Goal: Transaction & Acquisition: Purchase product/service

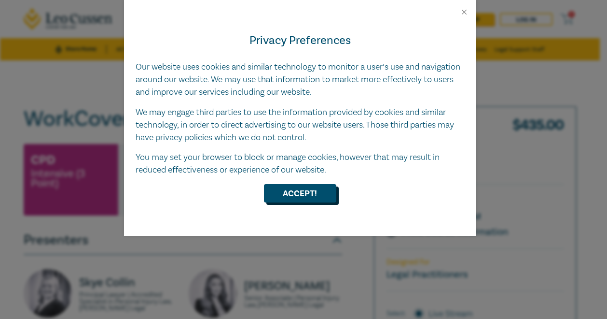
click at [315, 195] on button "Accept!" at bounding box center [300, 193] width 72 height 18
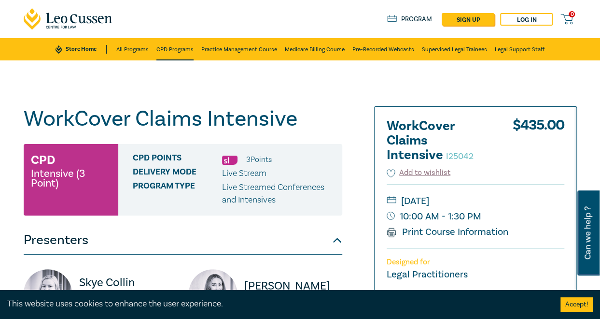
click at [164, 49] on link "CPD Programs" at bounding box center [174, 49] width 37 height 22
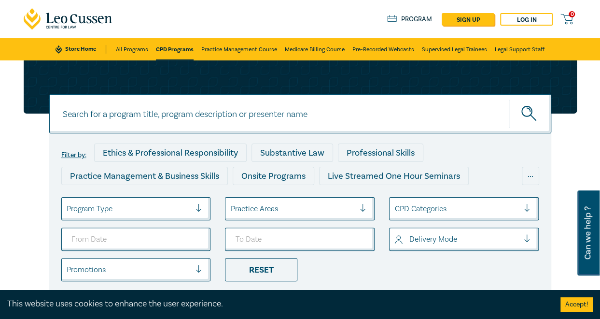
click at [202, 210] on div at bounding box center [203, 209] width 14 height 10
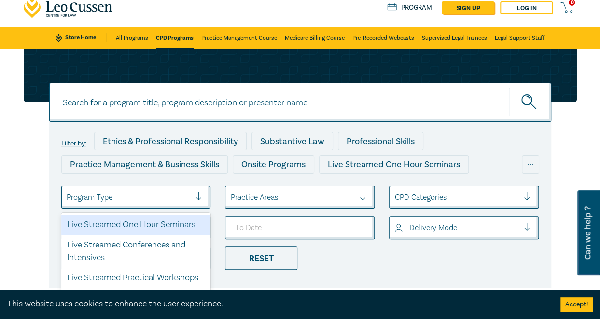
scroll to position [27, 0]
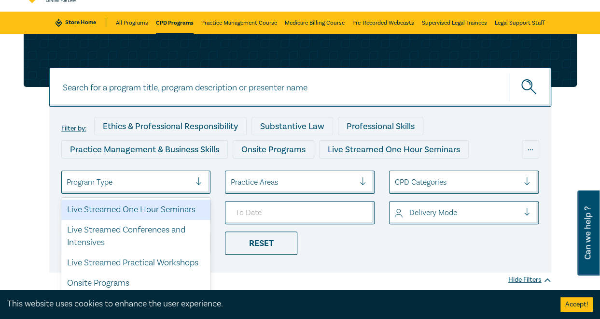
click at [199, 185] on div at bounding box center [203, 182] width 14 height 10
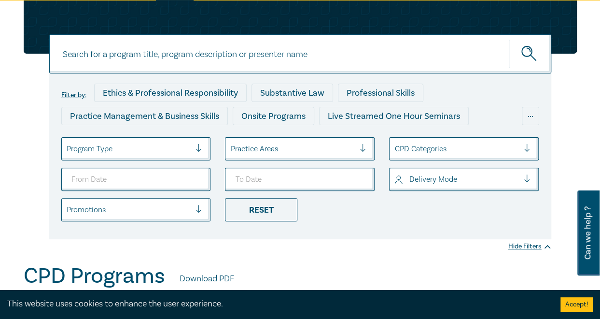
scroll to position [75, 0]
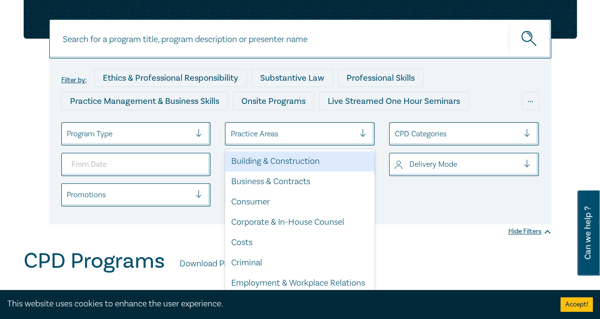
click at [305, 133] on div at bounding box center [292, 133] width 125 height 13
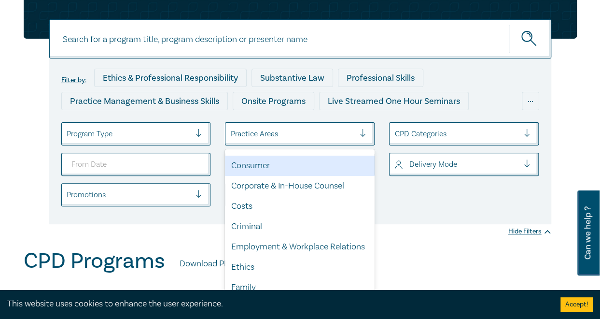
scroll to position [97, 0]
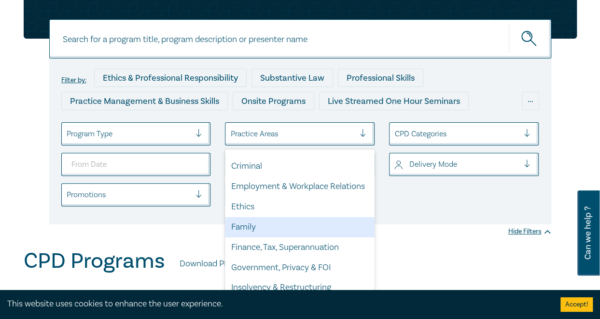
click at [241, 233] on div "Family" at bounding box center [300, 227] width 150 height 20
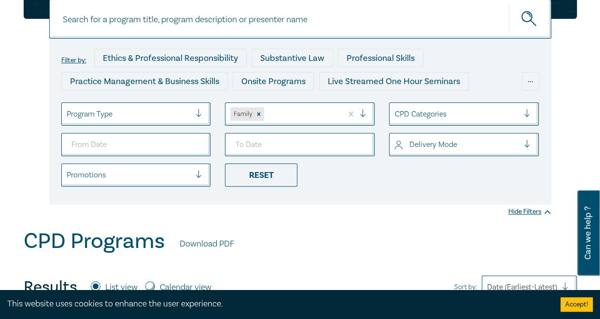
scroll to position [97, 0]
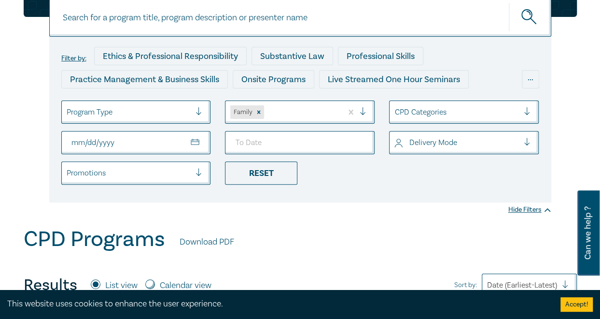
click at [196, 140] on input "From Date" at bounding box center [136, 142] width 150 height 23
type input "[DATE]"
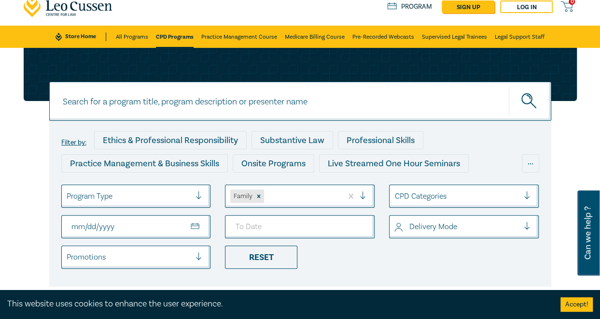
scroll to position [0, 0]
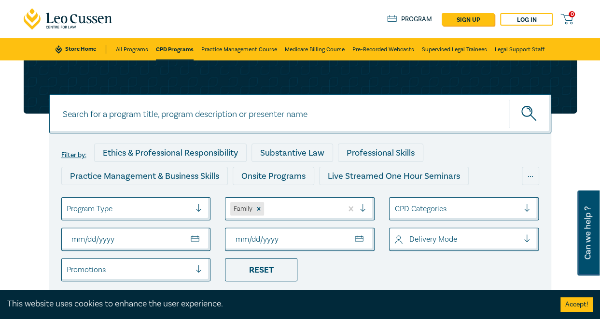
click at [354, 234] on input "To Date" at bounding box center [300, 238] width 150 height 23
type input "[DATE]"
click at [461, 245] on div at bounding box center [456, 239] width 125 height 13
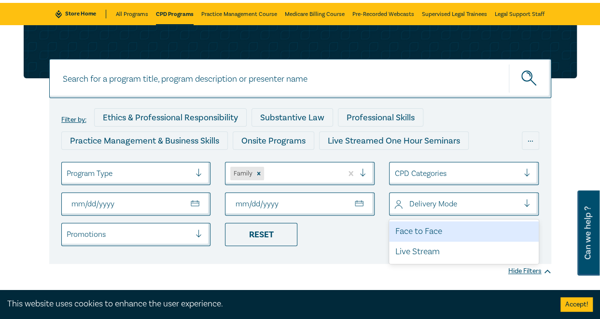
scroll to position [97, 0]
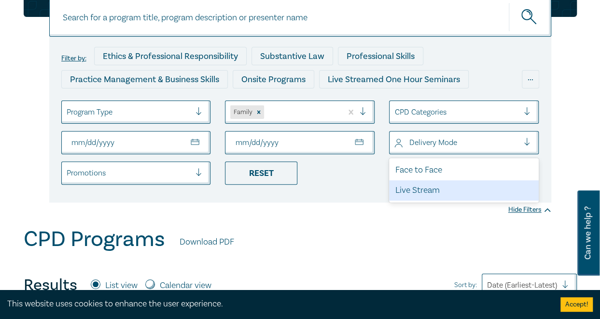
click at [420, 187] on div "Live Stream" at bounding box center [464, 190] width 150 height 20
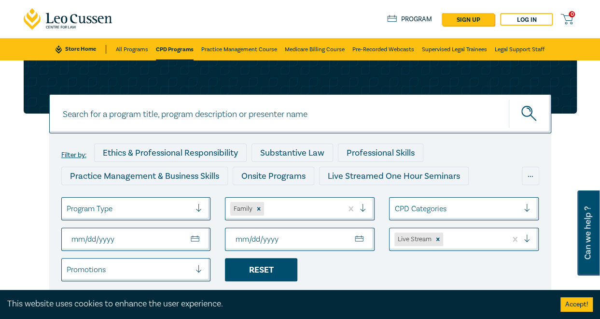
click at [275, 267] on div "Reset" at bounding box center [261, 269] width 72 height 23
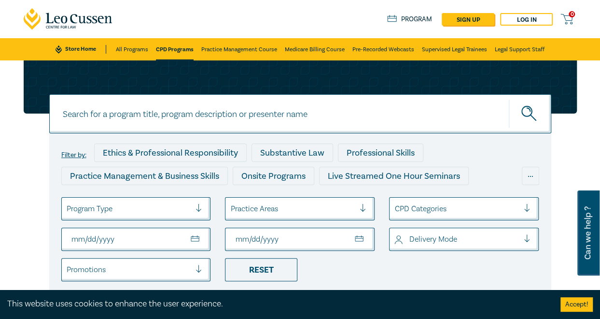
click at [279, 205] on div at bounding box center [292, 208] width 125 height 13
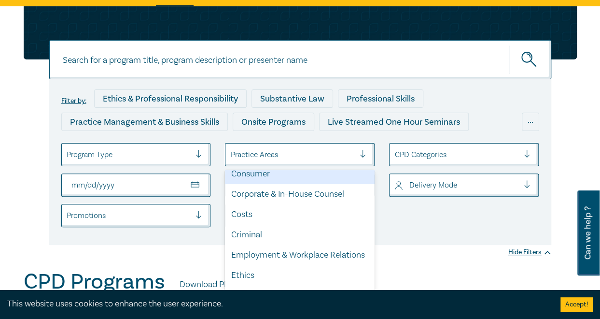
scroll to position [97, 0]
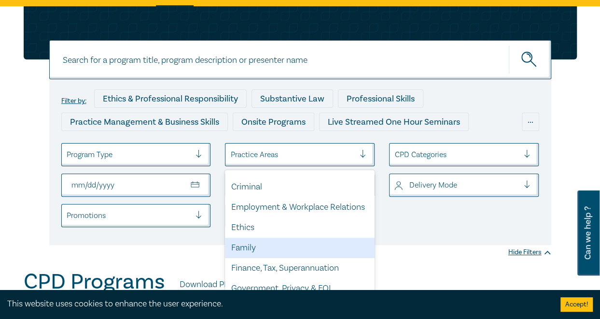
click at [235, 258] on div "Family" at bounding box center [300, 248] width 150 height 20
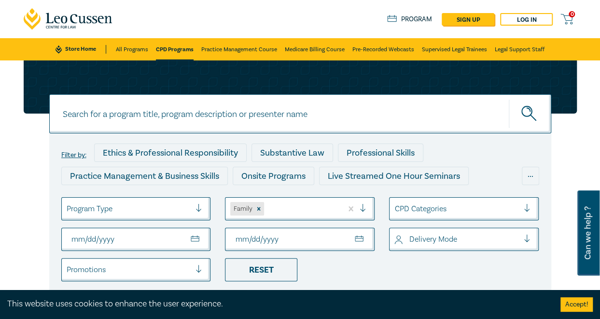
click at [179, 239] on input "From Date" at bounding box center [136, 238] width 150 height 23
click at [196, 243] on input "From Date" at bounding box center [136, 238] width 150 height 23
type input "[DATE]"
click at [370, 237] on input "To Date" at bounding box center [300, 238] width 150 height 23
click at [367, 238] on input "To Date" at bounding box center [300, 238] width 150 height 23
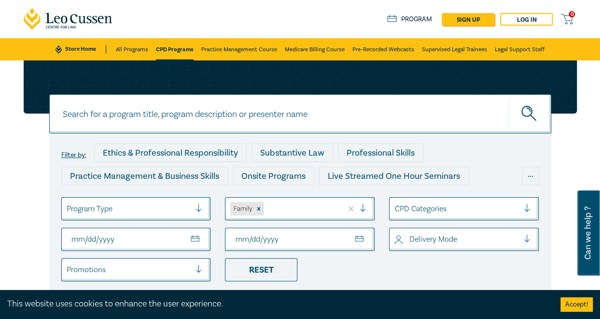
click at [364, 236] on input "To Date" at bounding box center [300, 238] width 150 height 23
type input "[DATE]"
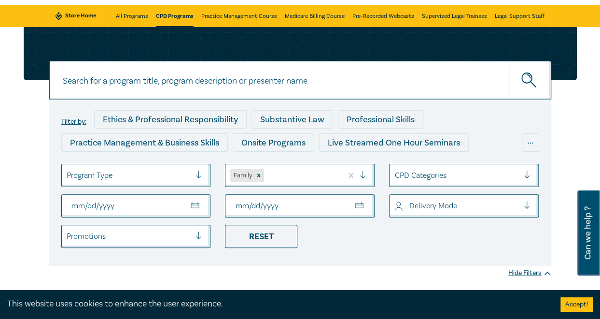
scroll to position [48, 0]
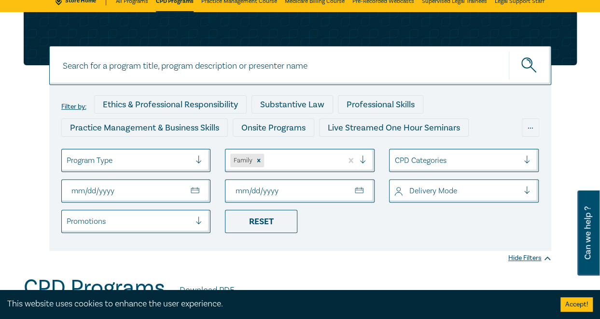
click at [429, 212] on ul "Program Type Family CPD Categories [DATE] [DATE] Delivery Mode Promotions Reset" at bounding box center [300, 191] width 492 height 84
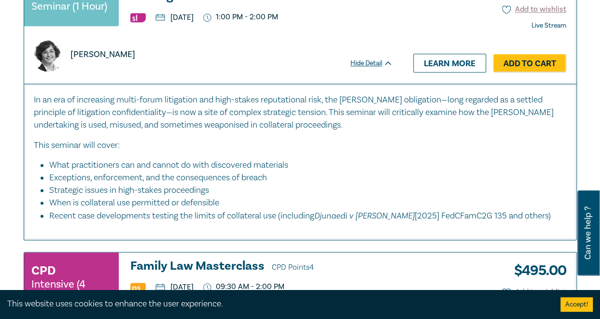
scroll to position [724, 0]
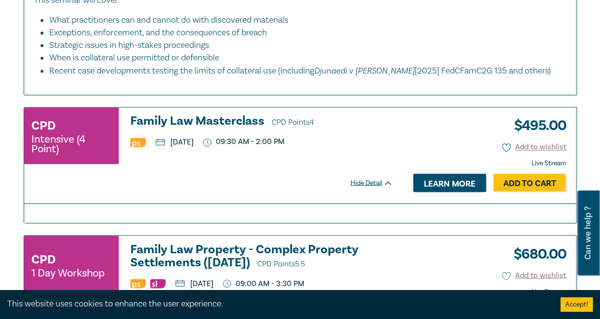
click at [436, 189] on link "Learn more" at bounding box center [449, 182] width 73 height 18
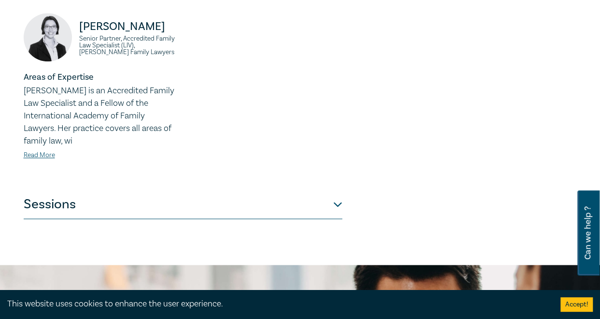
scroll to position [676, 0]
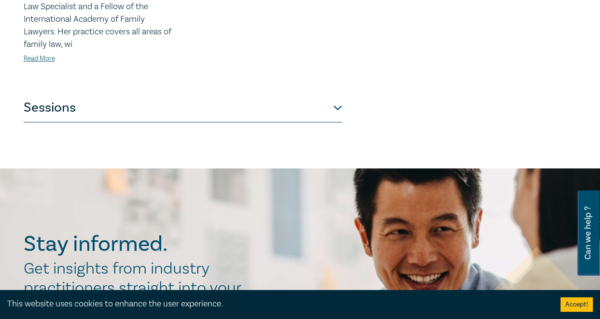
click at [317, 97] on button "Sessions" at bounding box center [183, 107] width 319 height 29
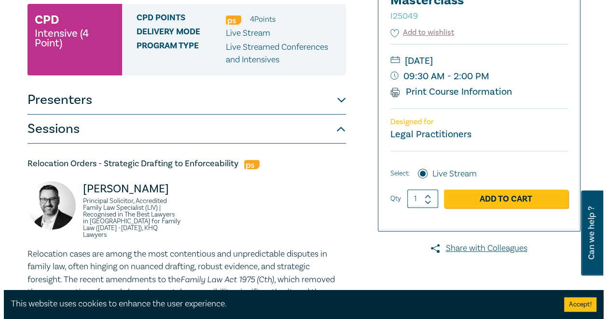
scroll to position [97, 0]
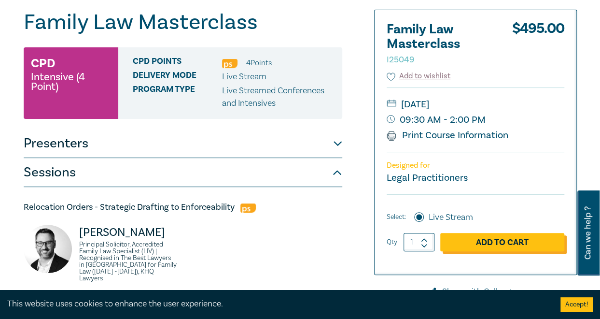
click at [511, 241] on link "Add to Cart" at bounding box center [502, 242] width 124 height 18
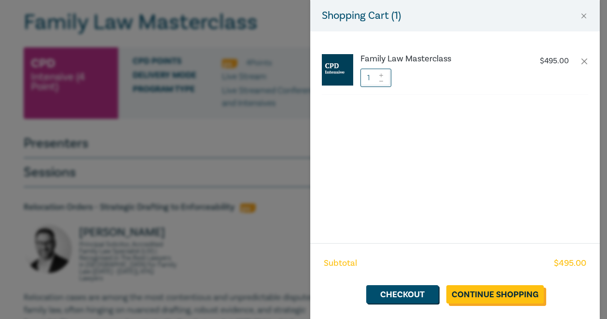
click at [462, 289] on link "Continue Shopping" at bounding box center [496, 294] width 98 height 18
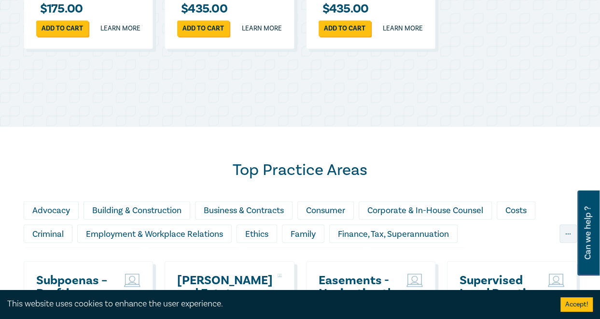
scroll to position [724, 0]
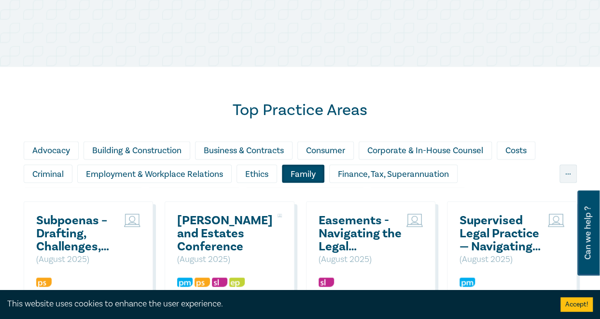
click at [301, 174] on div "Family" at bounding box center [303, 173] width 42 height 18
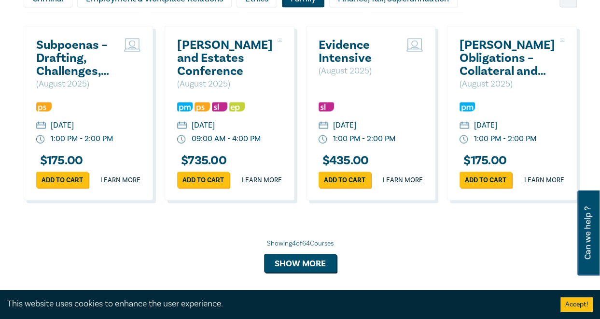
scroll to position [772, 0]
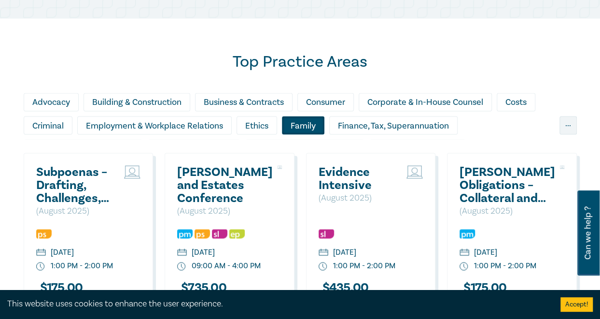
click at [306, 126] on div "Family" at bounding box center [303, 125] width 42 height 18
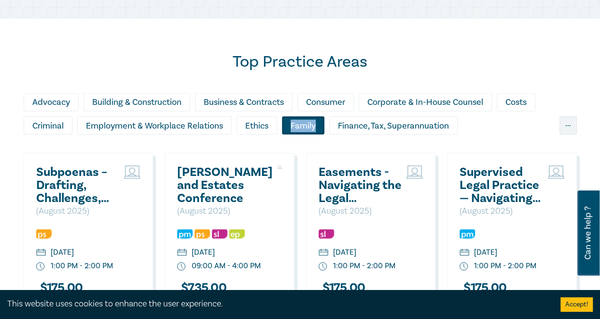
click at [306, 126] on div "Family" at bounding box center [303, 125] width 42 height 18
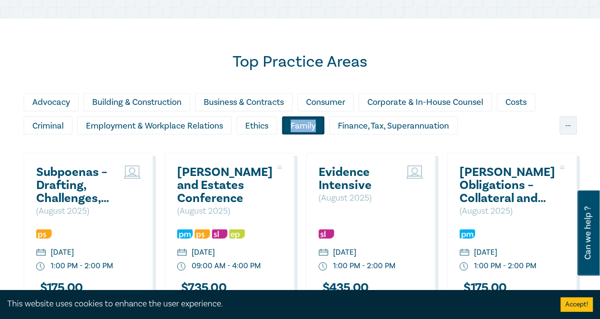
click at [307, 127] on div "Family" at bounding box center [303, 125] width 42 height 18
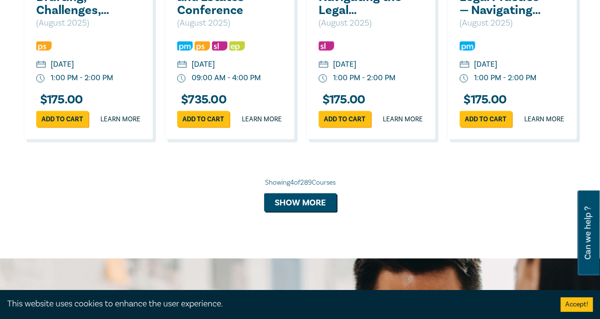
scroll to position [965, 0]
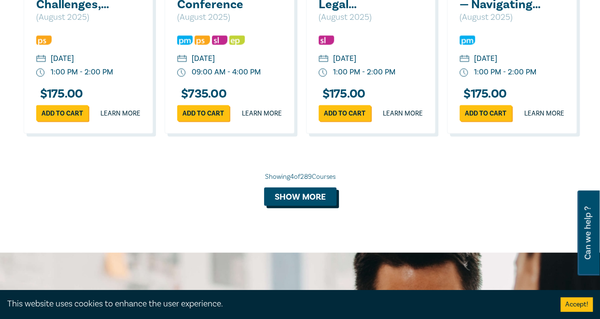
click at [291, 200] on button "Show more" at bounding box center [300, 196] width 72 height 18
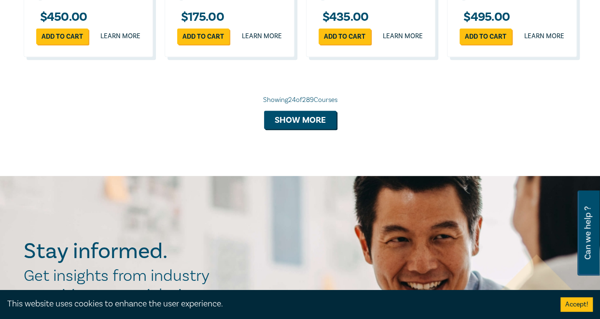
scroll to position [1979, 0]
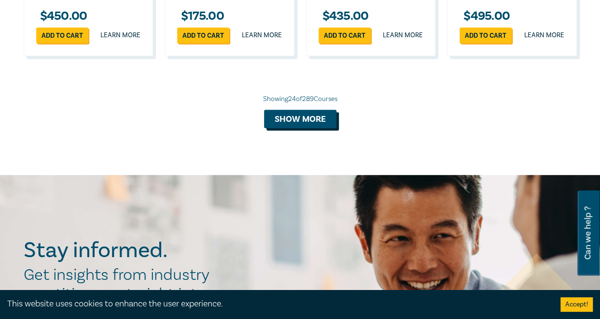
click at [303, 128] on button "Show more" at bounding box center [300, 119] width 72 height 18
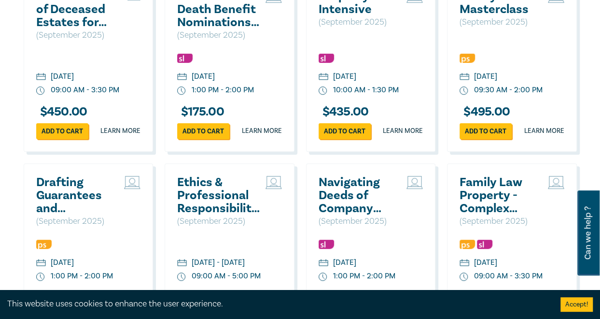
scroll to position [1883, 0]
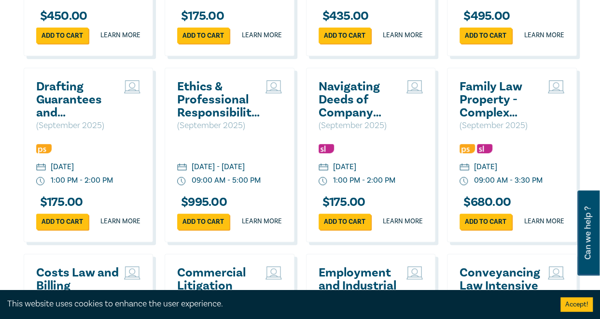
click at [496, 119] on h2 "Family Law Property - Complex Property Settlements ([DATE])" at bounding box center [502, 99] width 84 height 39
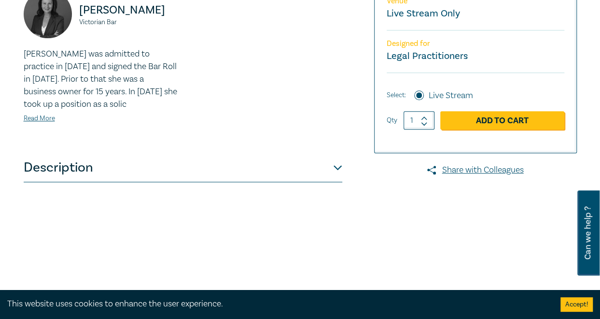
scroll to position [386, 0]
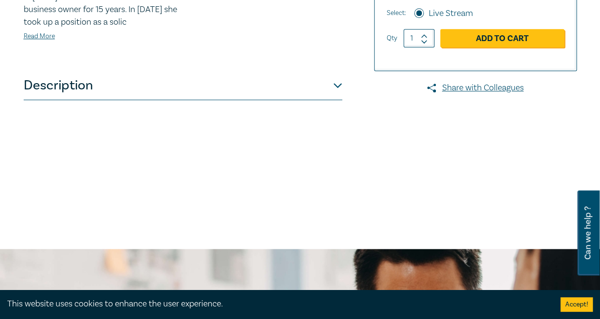
click at [336, 100] on button "Description" at bounding box center [183, 85] width 319 height 29
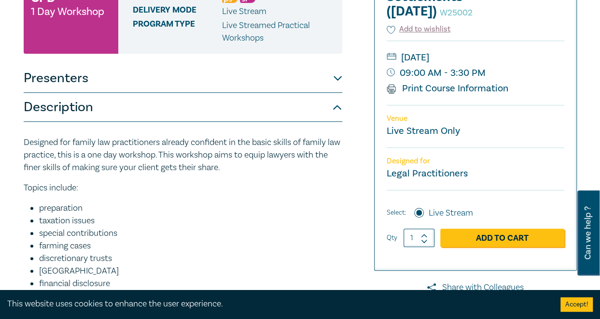
scroll to position [0, 0]
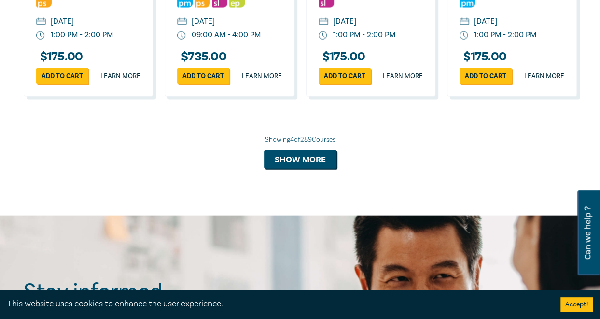
scroll to position [906, 0]
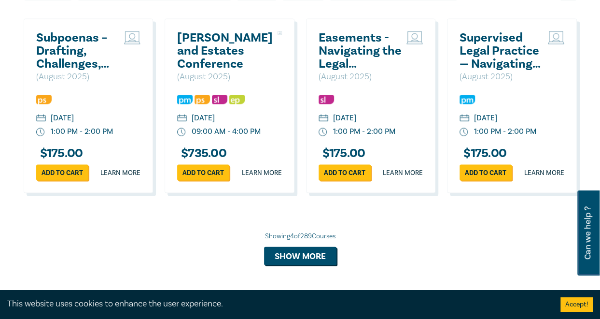
click at [298, 253] on div "Showing 4 of 289 Courses Show more" at bounding box center [300, 248] width 553 height 34
click at [300, 262] on button "Show more" at bounding box center [300, 256] width 72 height 18
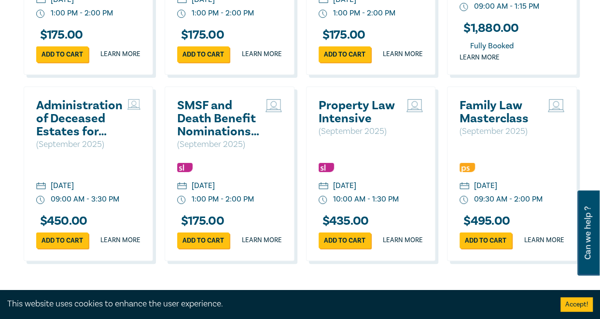
scroll to position [1872, 0]
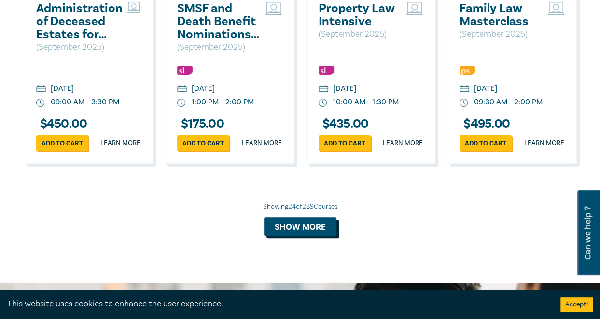
click at [297, 236] on button "Show more" at bounding box center [300, 226] width 72 height 18
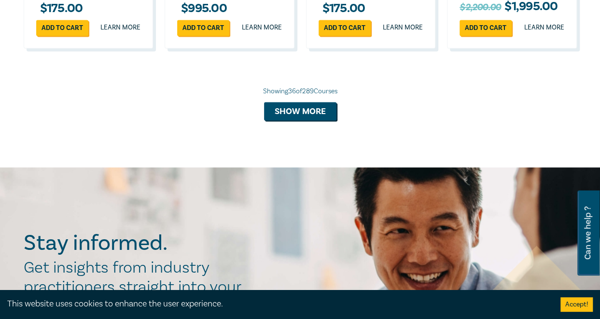
scroll to position [2547, 0]
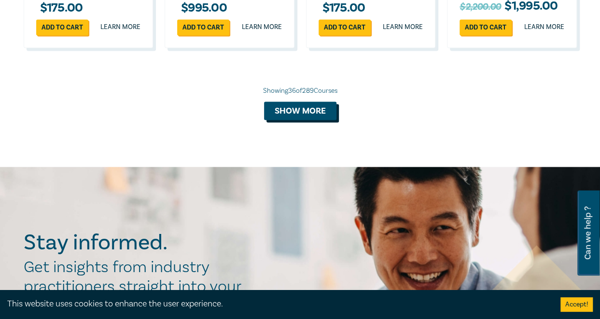
click at [306, 120] on button "Show more" at bounding box center [300, 110] width 72 height 18
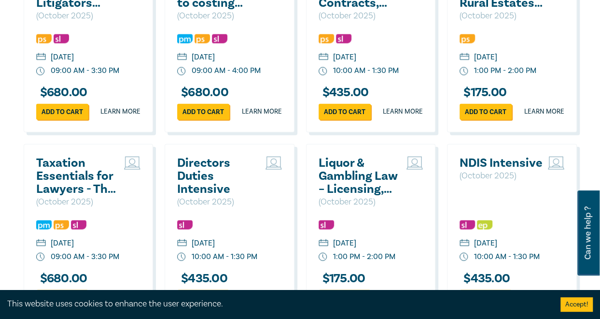
scroll to position [2837, 0]
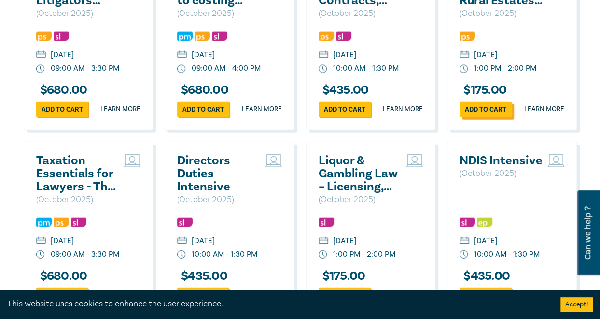
click at [484, 117] on link "Add to cart" at bounding box center [486, 109] width 52 height 16
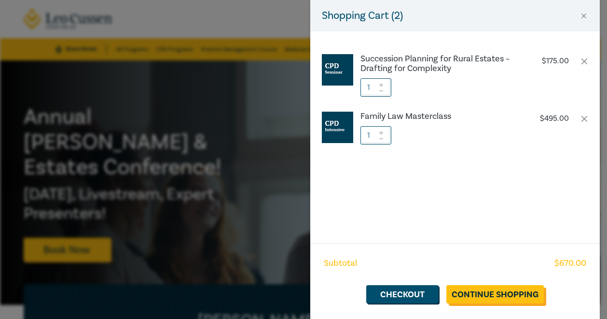
click at [476, 290] on link "Continue Shopping" at bounding box center [496, 294] width 98 height 18
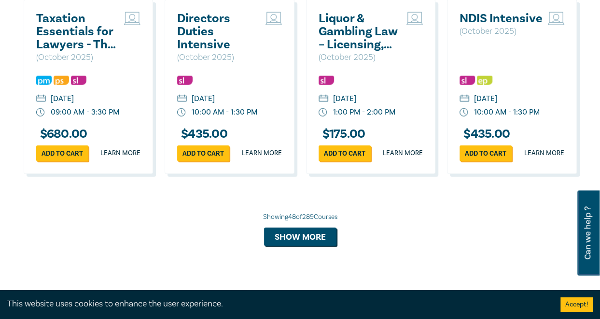
scroll to position [2992, 0]
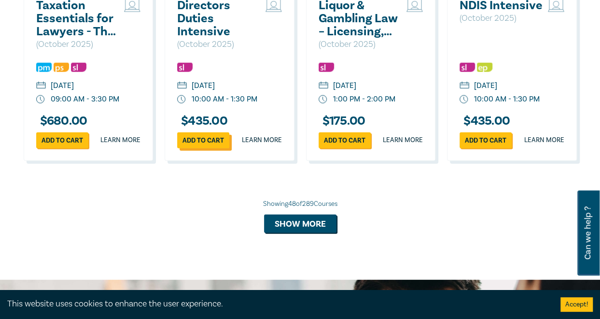
click at [199, 148] on link "Add to cart" at bounding box center [203, 140] width 52 height 16
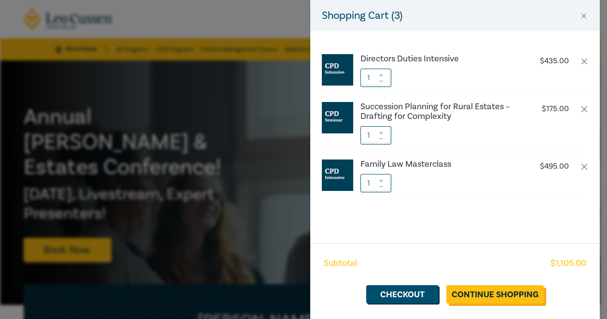
click at [527, 298] on link "Continue Shopping" at bounding box center [496, 294] width 98 height 18
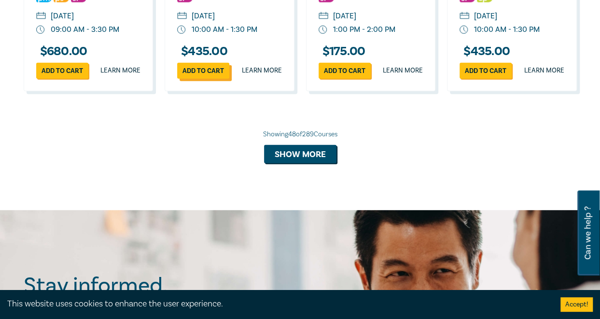
scroll to position [3092, 0]
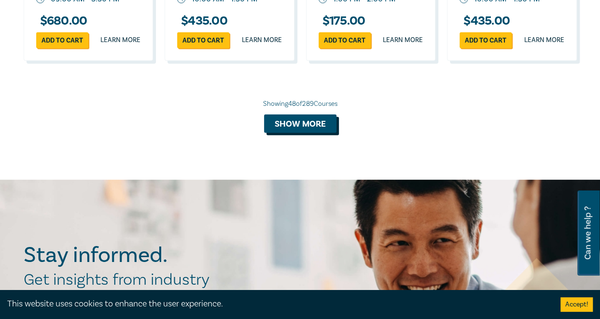
click at [312, 133] on button "Show more" at bounding box center [300, 123] width 72 height 18
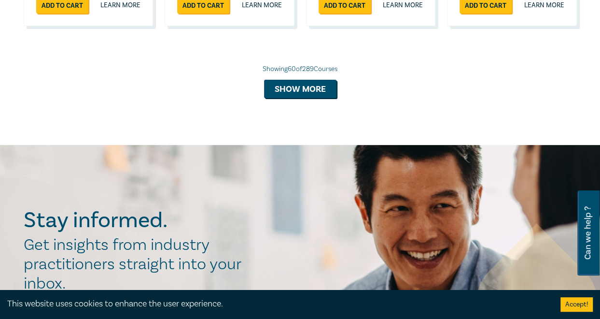
scroll to position [3719, 0]
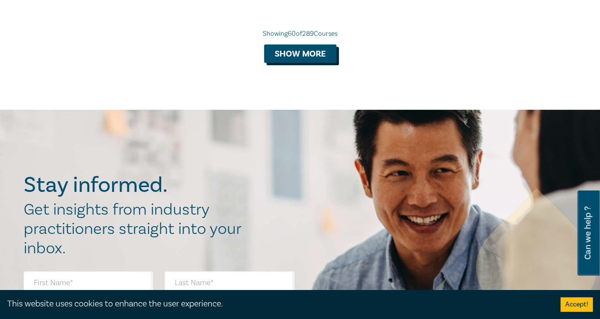
click at [324, 63] on button "Show more" at bounding box center [300, 53] width 72 height 18
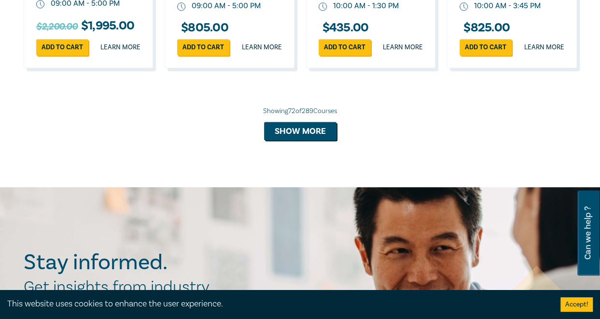
scroll to position [4347, 0]
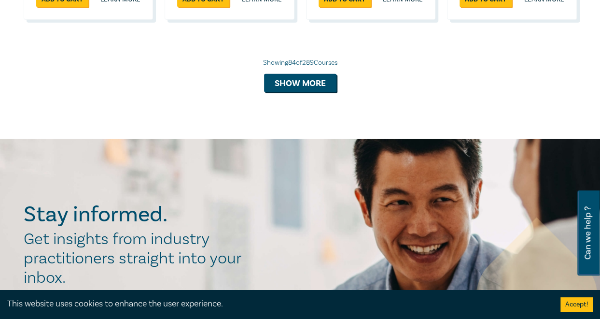
scroll to position [4830, 0]
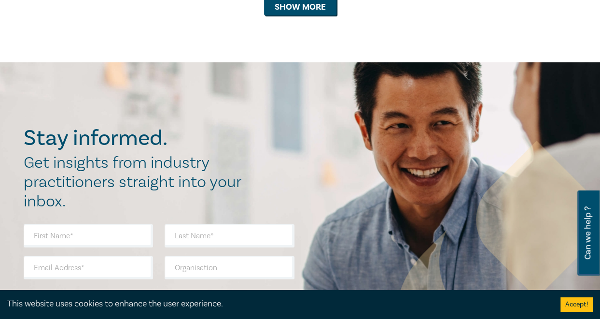
scroll to position [5264, 0]
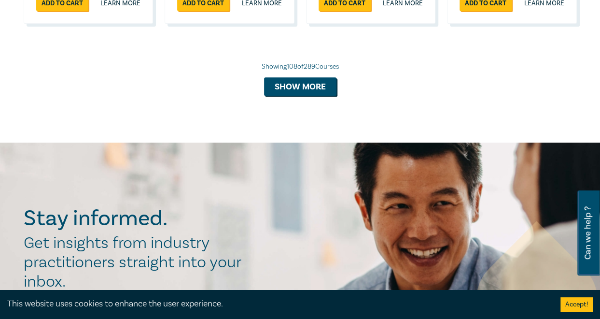
scroll to position [5650, 0]
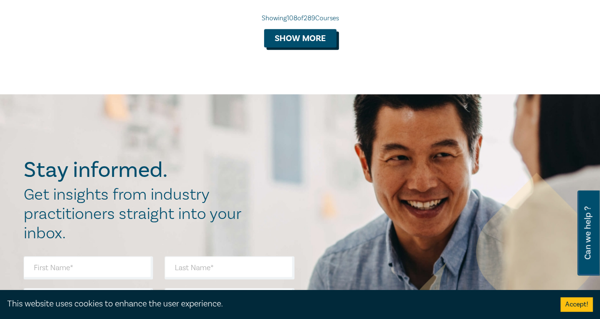
click at [294, 47] on button "Show more" at bounding box center [300, 38] width 72 height 18
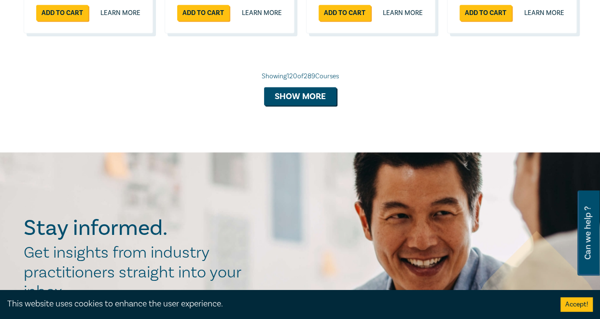
scroll to position [6133, 0]
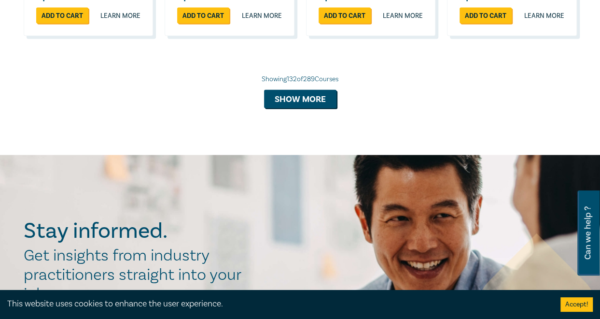
scroll to position [6519, 0]
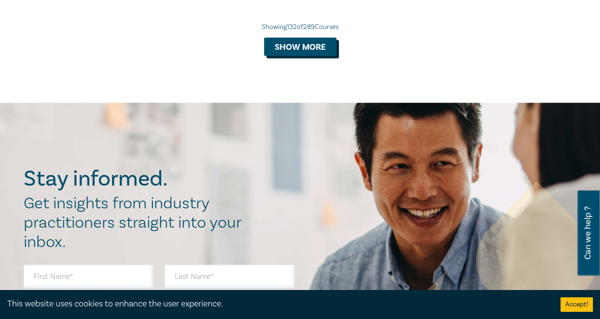
click at [296, 56] on button "Show more" at bounding box center [300, 47] width 72 height 18
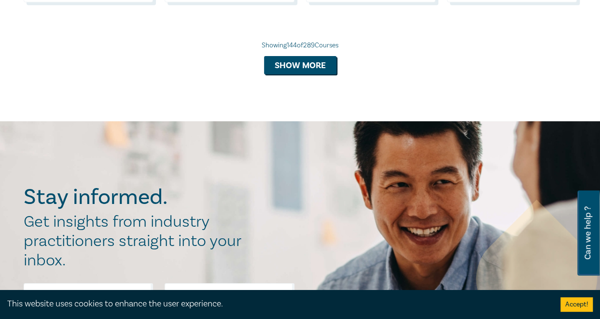
scroll to position [6954, 0]
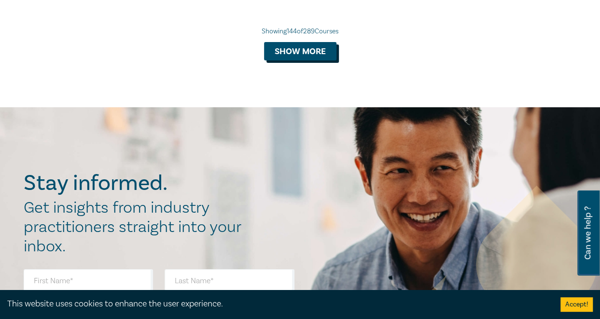
click at [334, 60] on button "Show more" at bounding box center [300, 51] width 72 height 18
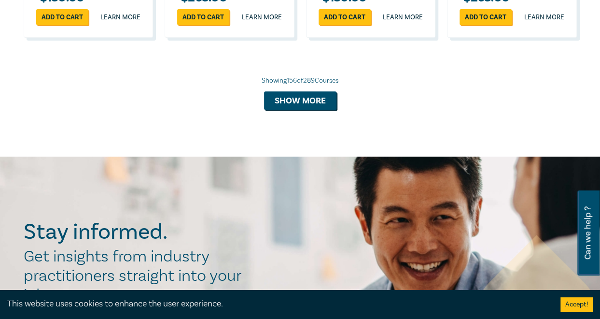
scroll to position [7388, 0]
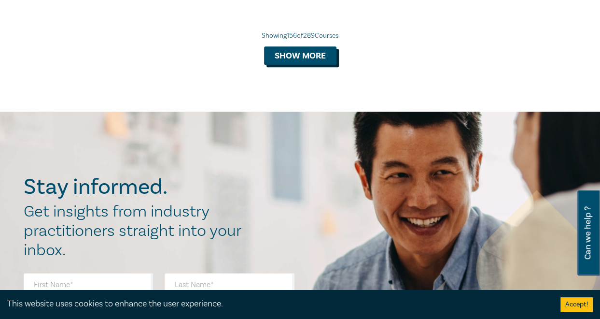
click at [326, 65] on button "Show more" at bounding box center [300, 55] width 72 height 18
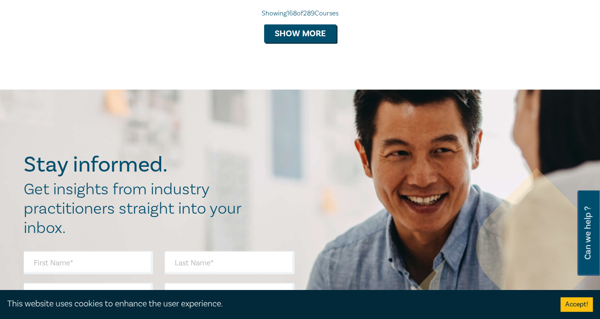
scroll to position [7871, 0]
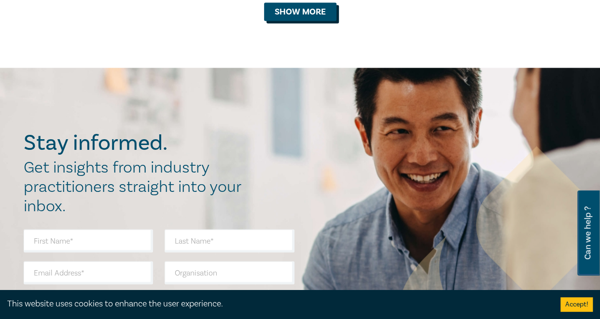
click at [291, 21] on button "Show more" at bounding box center [300, 11] width 72 height 18
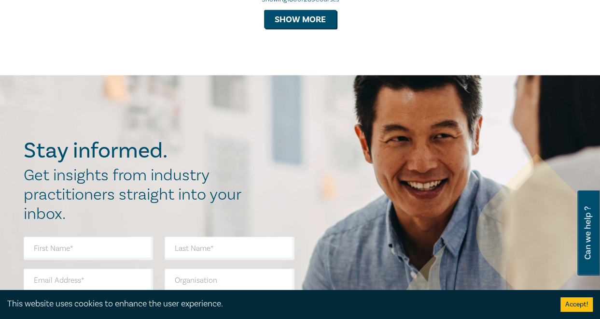
scroll to position [8305, 0]
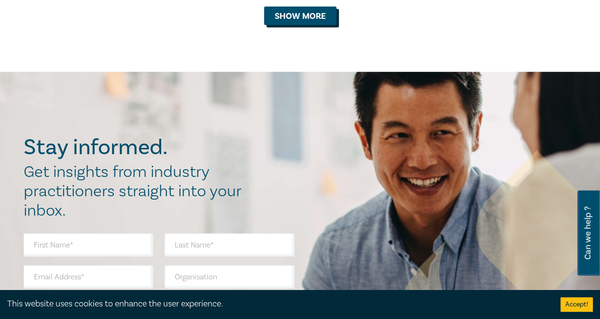
click at [294, 25] on button "Show more" at bounding box center [300, 16] width 72 height 18
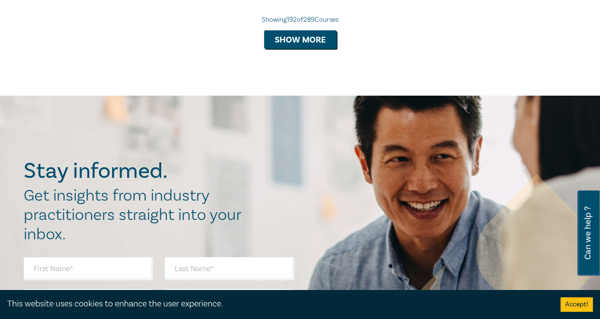
scroll to position [8740, 0]
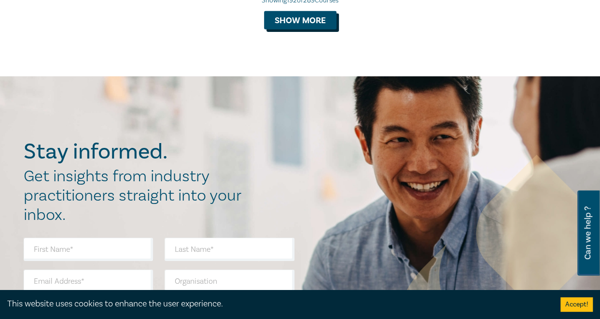
click at [296, 29] on button "Show more" at bounding box center [300, 20] width 72 height 18
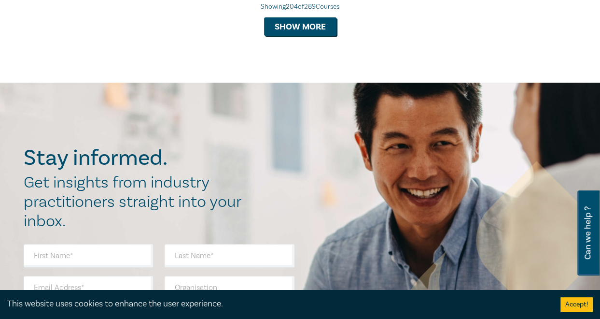
scroll to position [9174, 0]
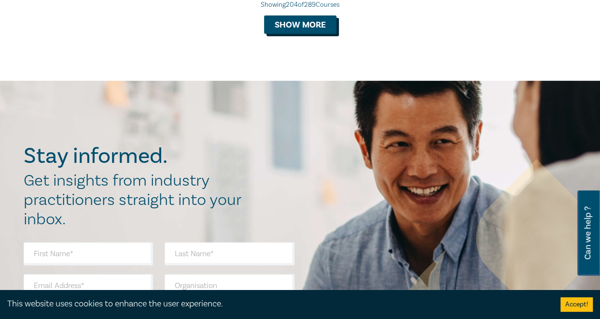
click at [315, 34] on button "Show more" at bounding box center [300, 24] width 72 height 18
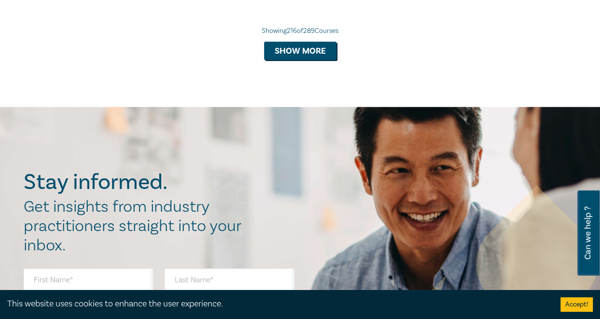
scroll to position [9609, 0]
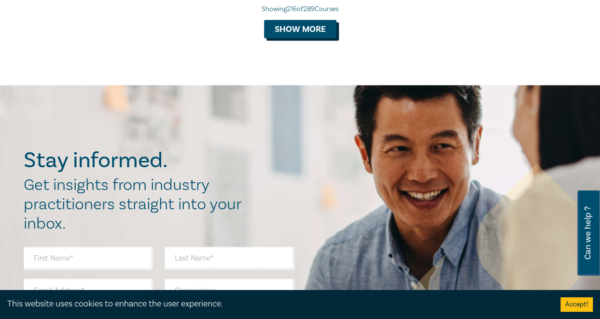
click at [311, 38] on button "Show more" at bounding box center [300, 29] width 72 height 18
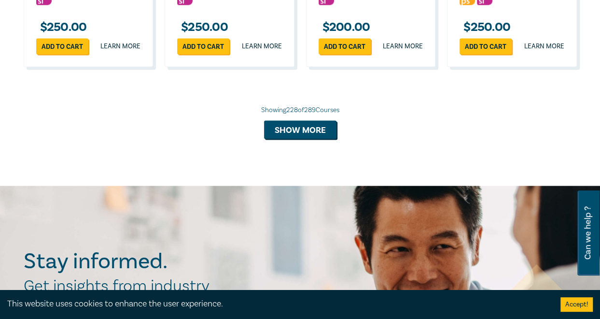
scroll to position [10043, 0]
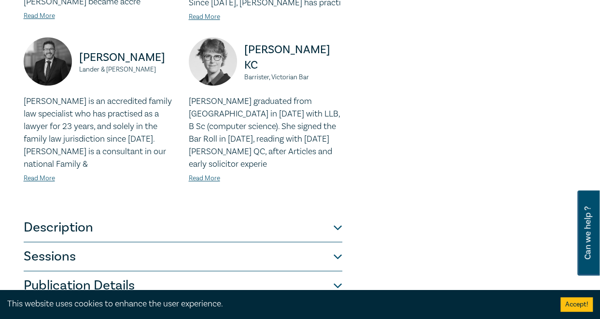
scroll to position [434, 0]
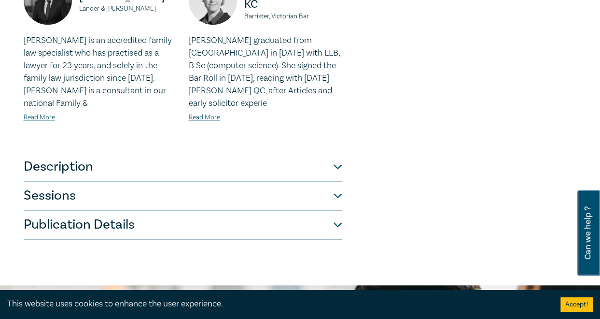
click at [335, 196] on button "Sessions" at bounding box center [183, 195] width 319 height 29
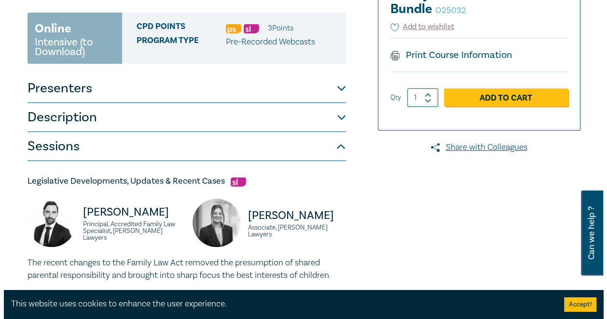
scroll to position [97, 0]
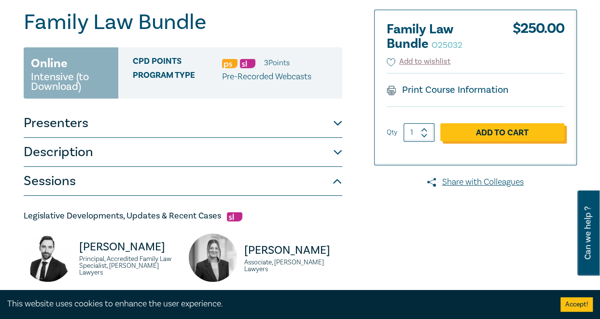
click at [466, 131] on link "Add to Cart" at bounding box center [502, 132] width 124 height 18
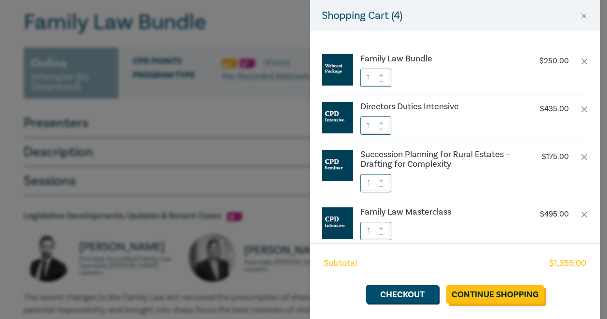
click at [490, 290] on link "Continue Shopping" at bounding box center [496, 294] width 98 height 18
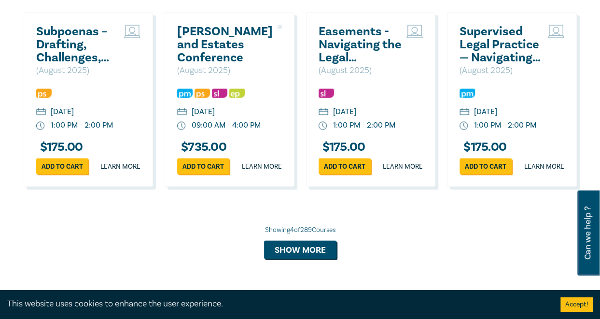
scroll to position [821, 0]
